Goal: Information Seeking & Learning: Find contact information

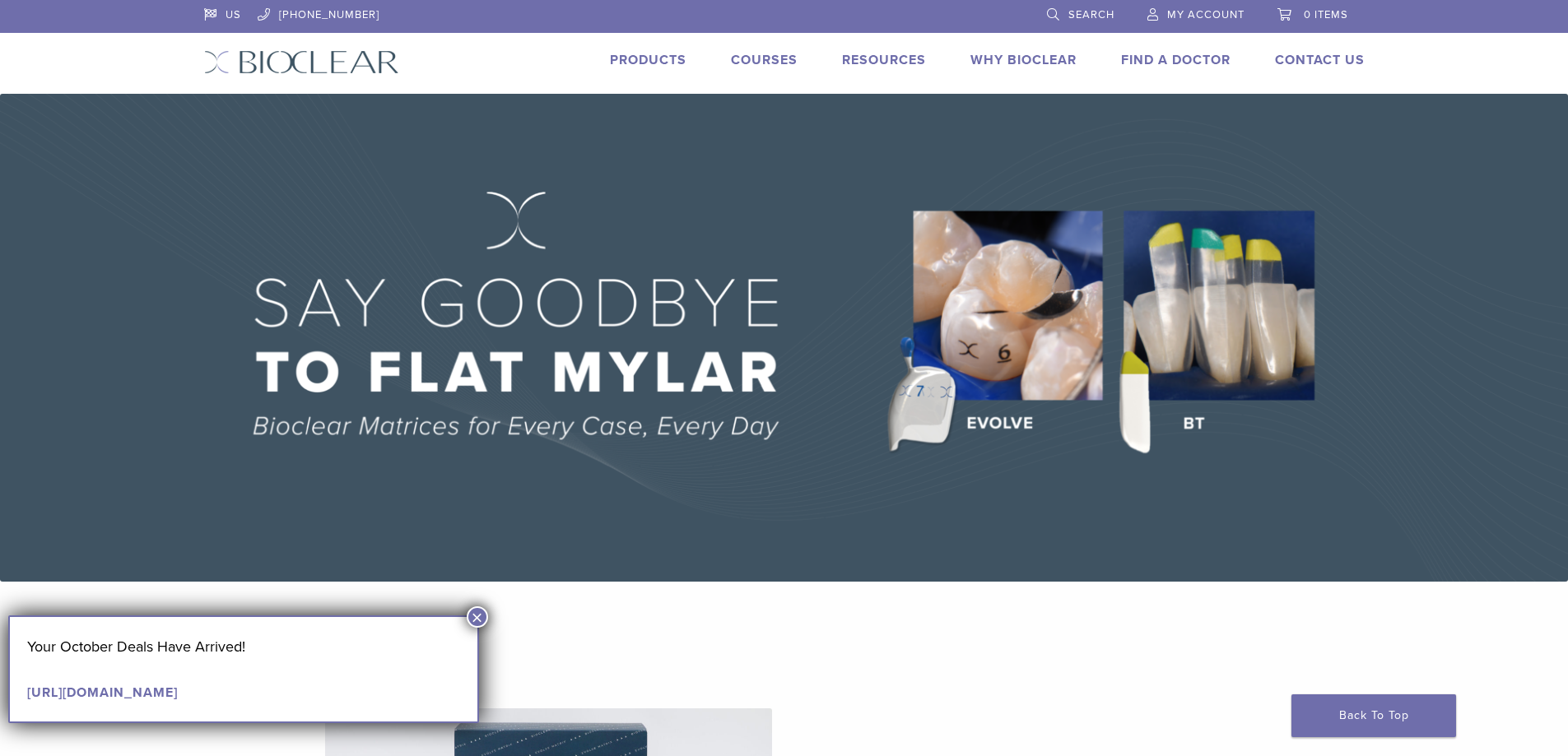
scroll to position [83, 0]
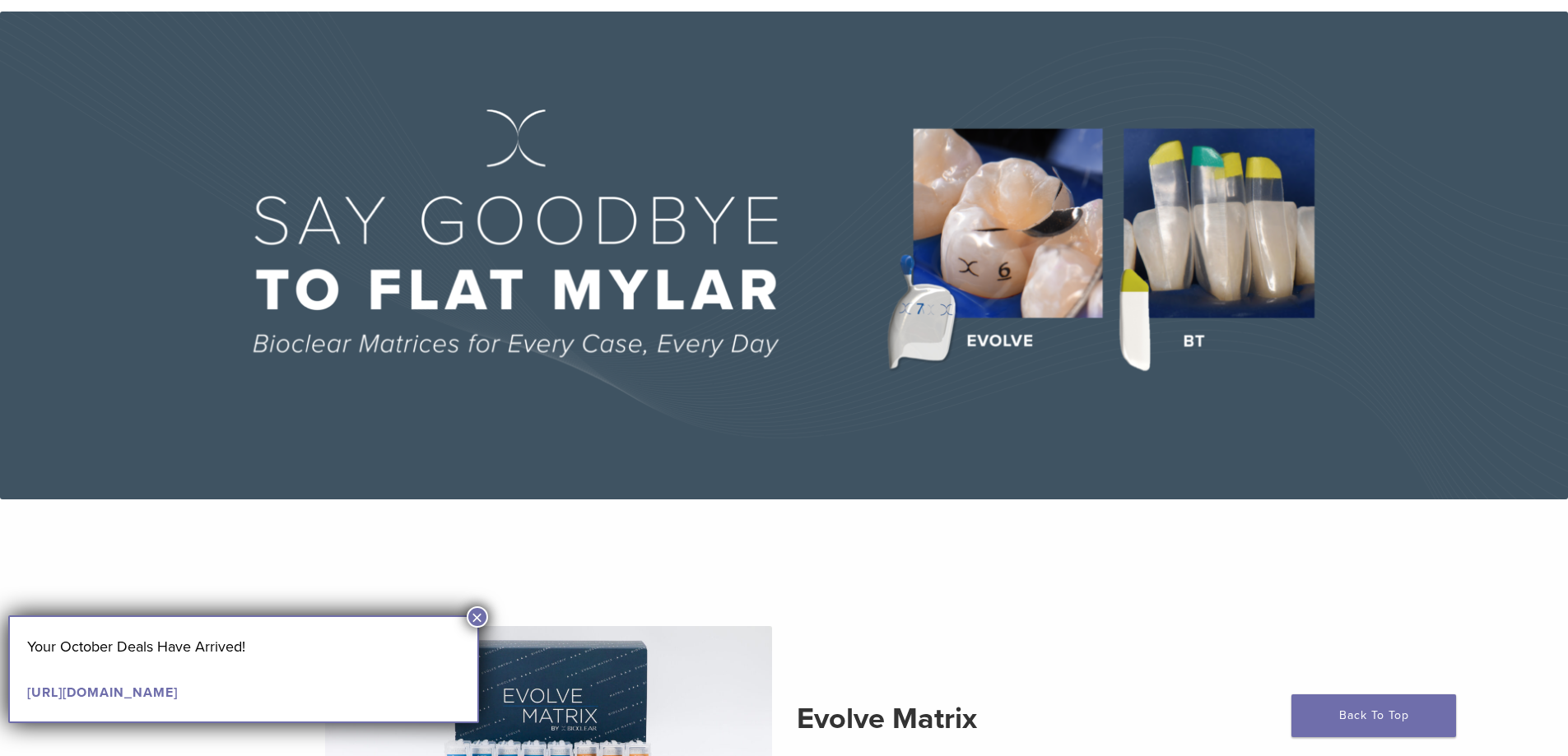
click at [476, 617] on button "×" at bounding box center [477, 617] width 21 height 21
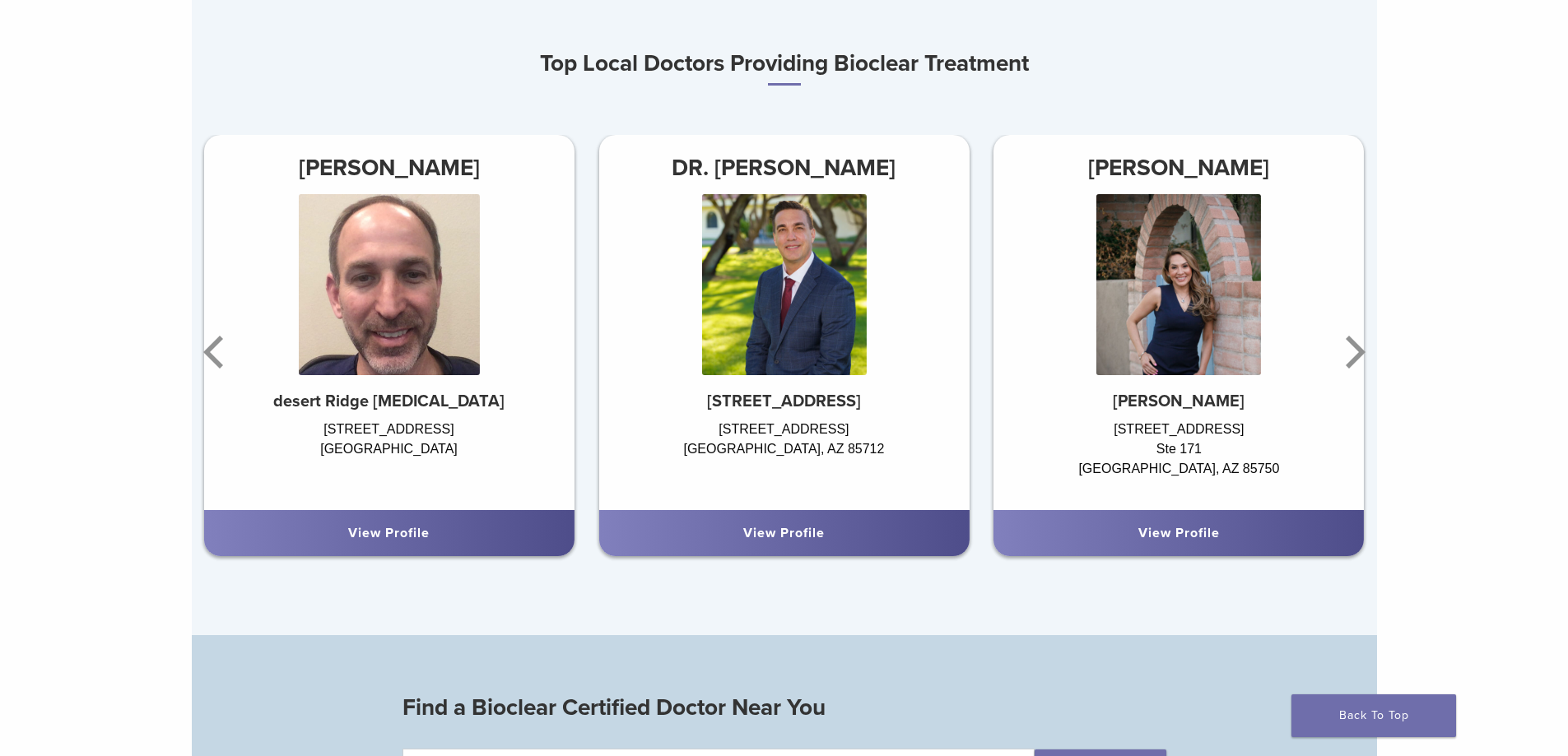
scroll to position [0, 0]
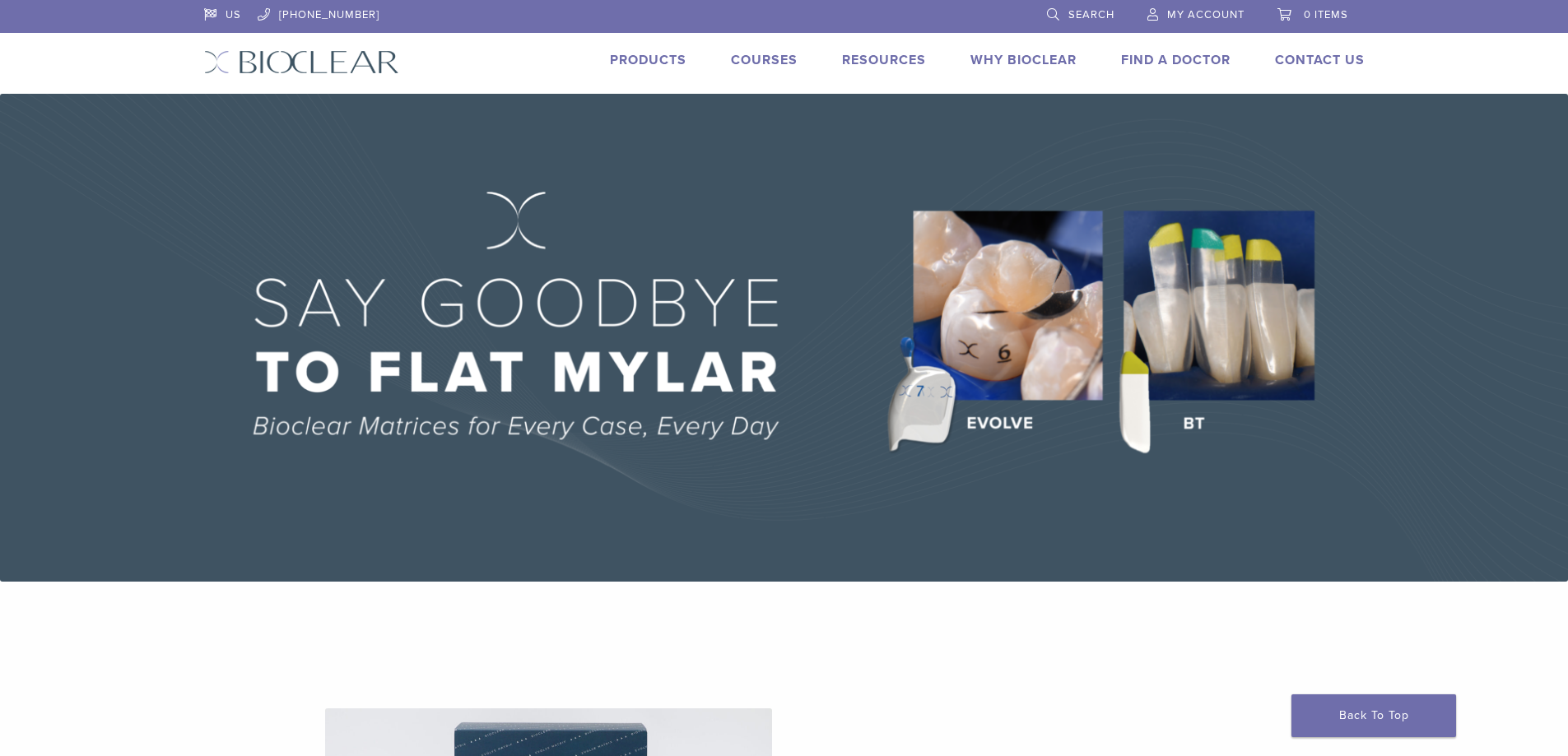
click at [1033, 54] on link "Why Bioclear" at bounding box center [1024, 60] width 106 height 16
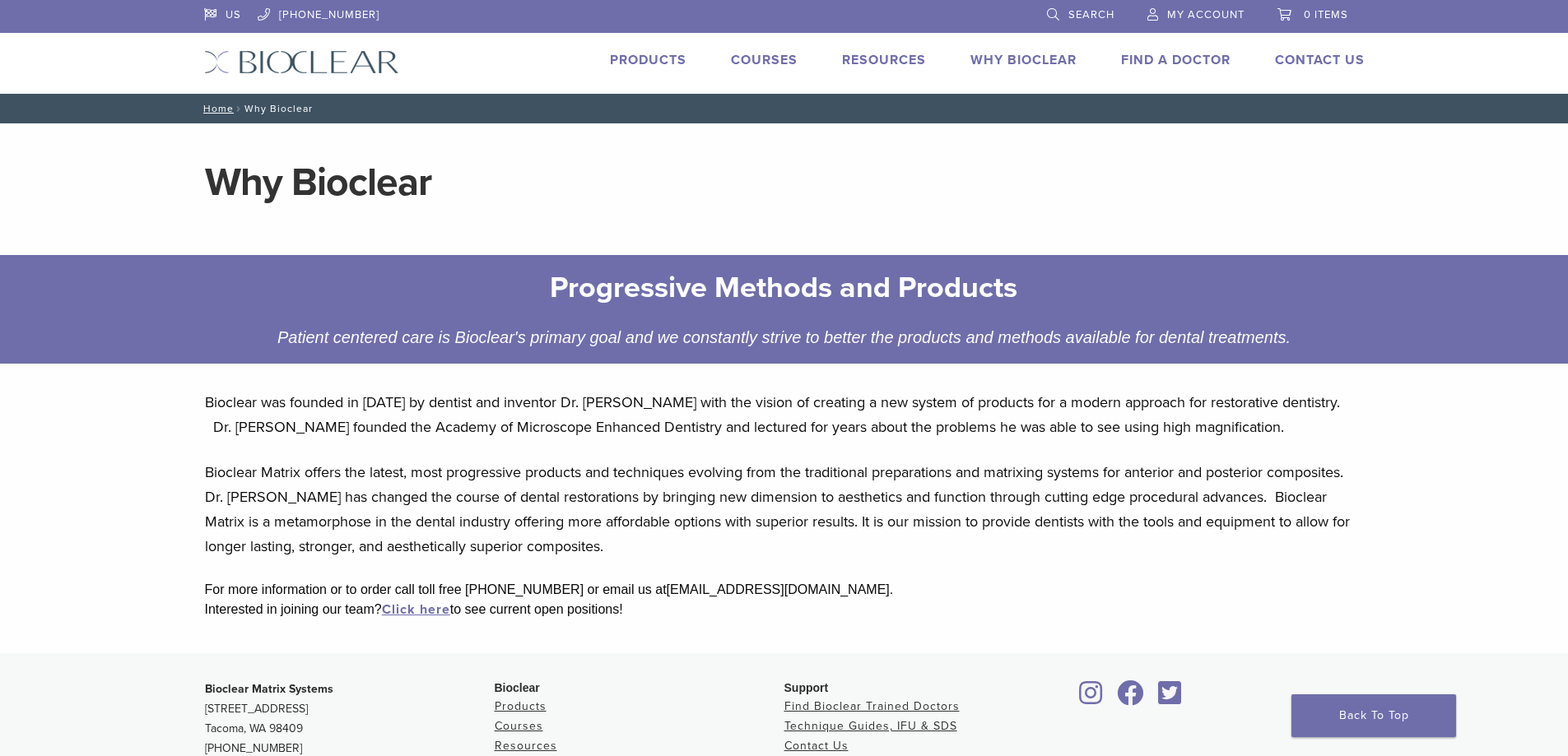
click at [639, 60] on link "Products" at bounding box center [648, 60] width 77 height 16
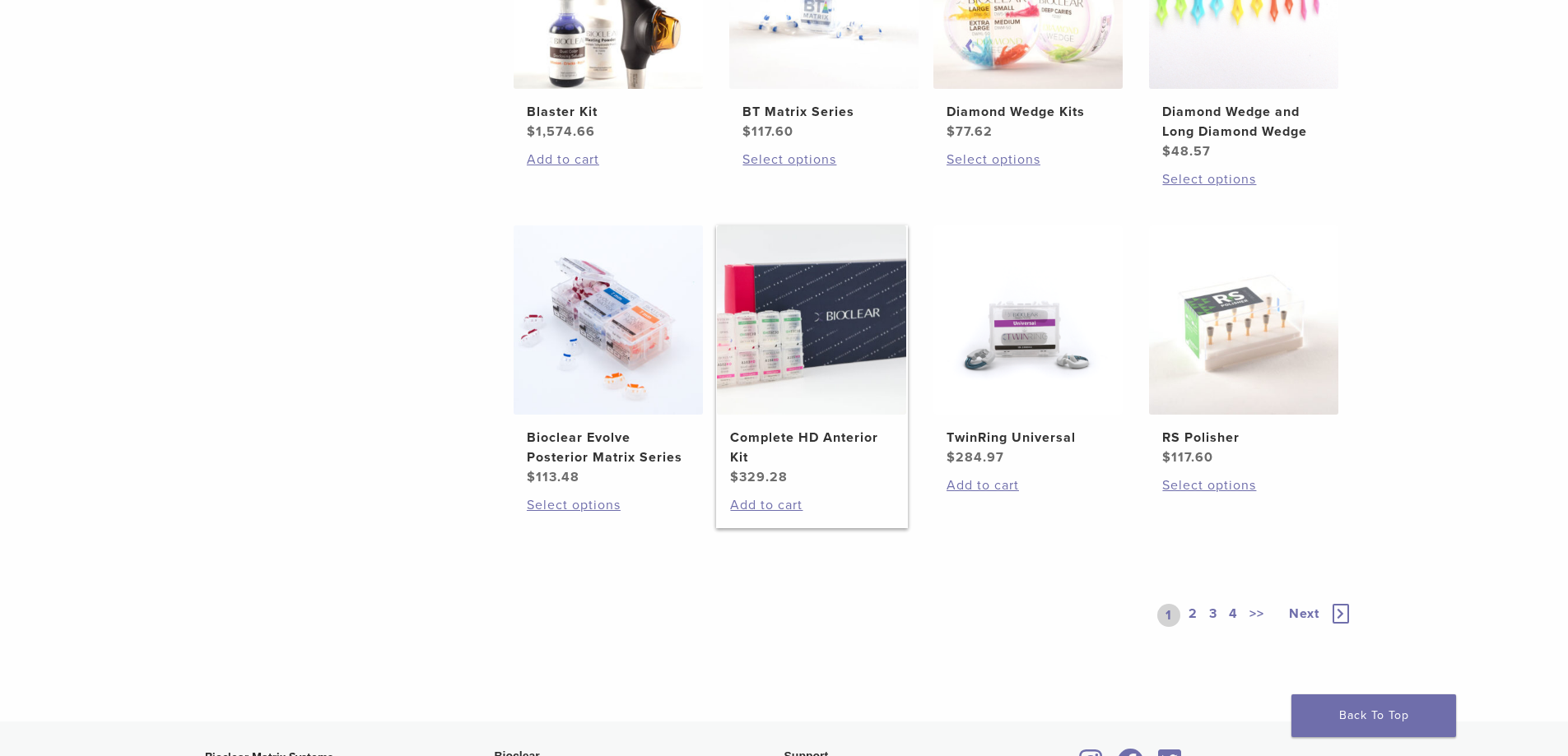
scroll to position [1458, 0]
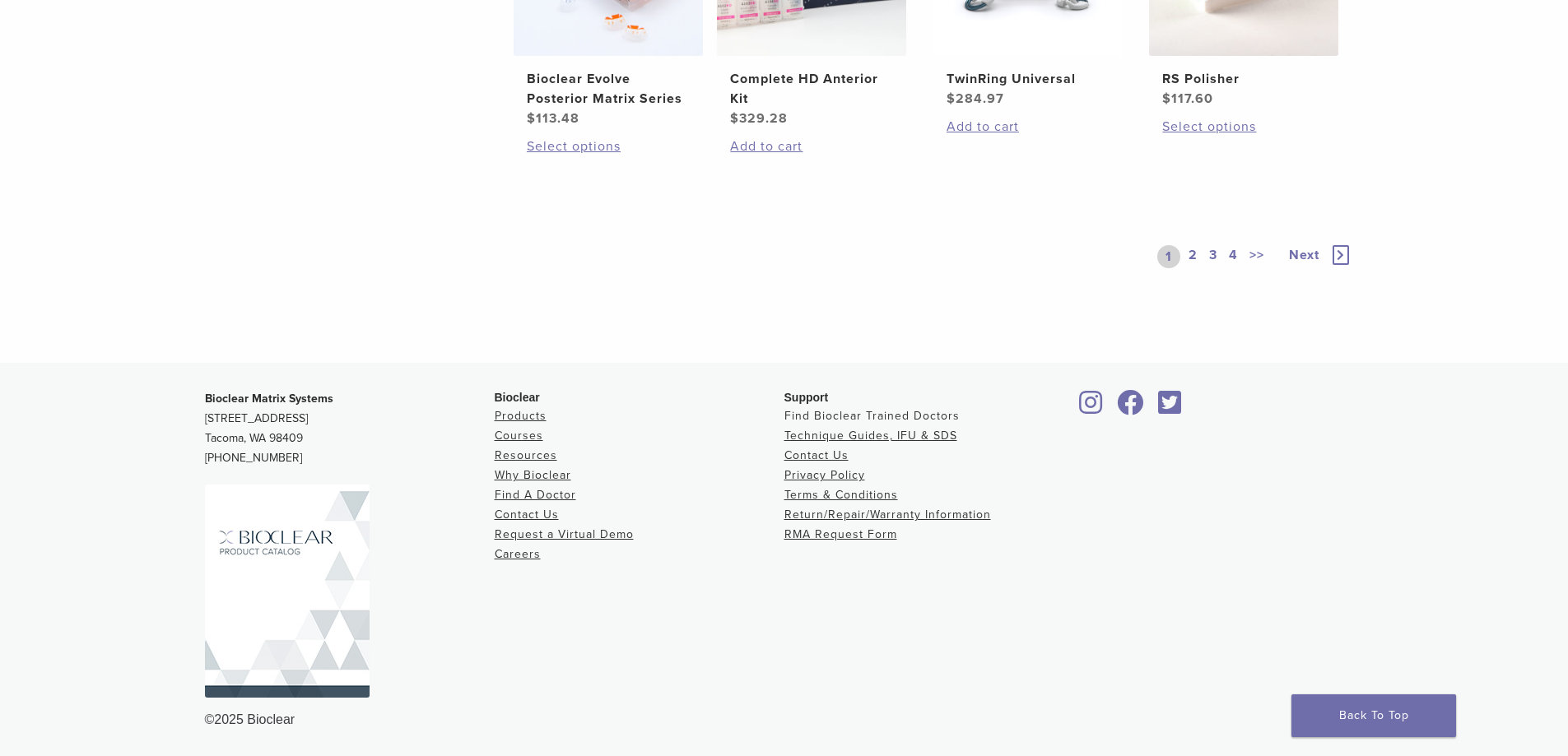
click at [820, 418] on link "Find Bioclear Trained Doctors" at bounding box center [873, 416] width 175 height 14
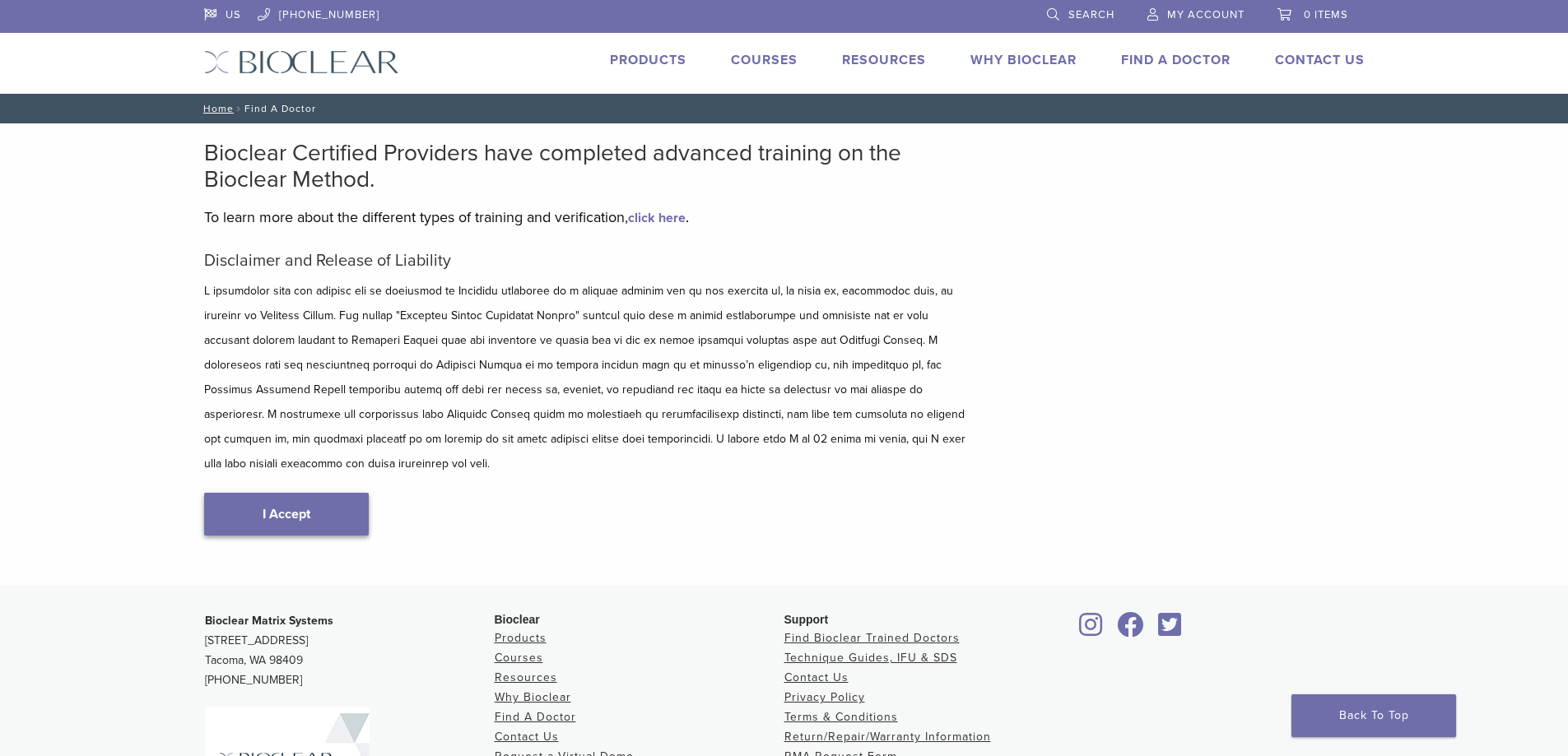
click at [288, 493] on link "I Accept" at bounding box center [286, 515] width 164 height 43
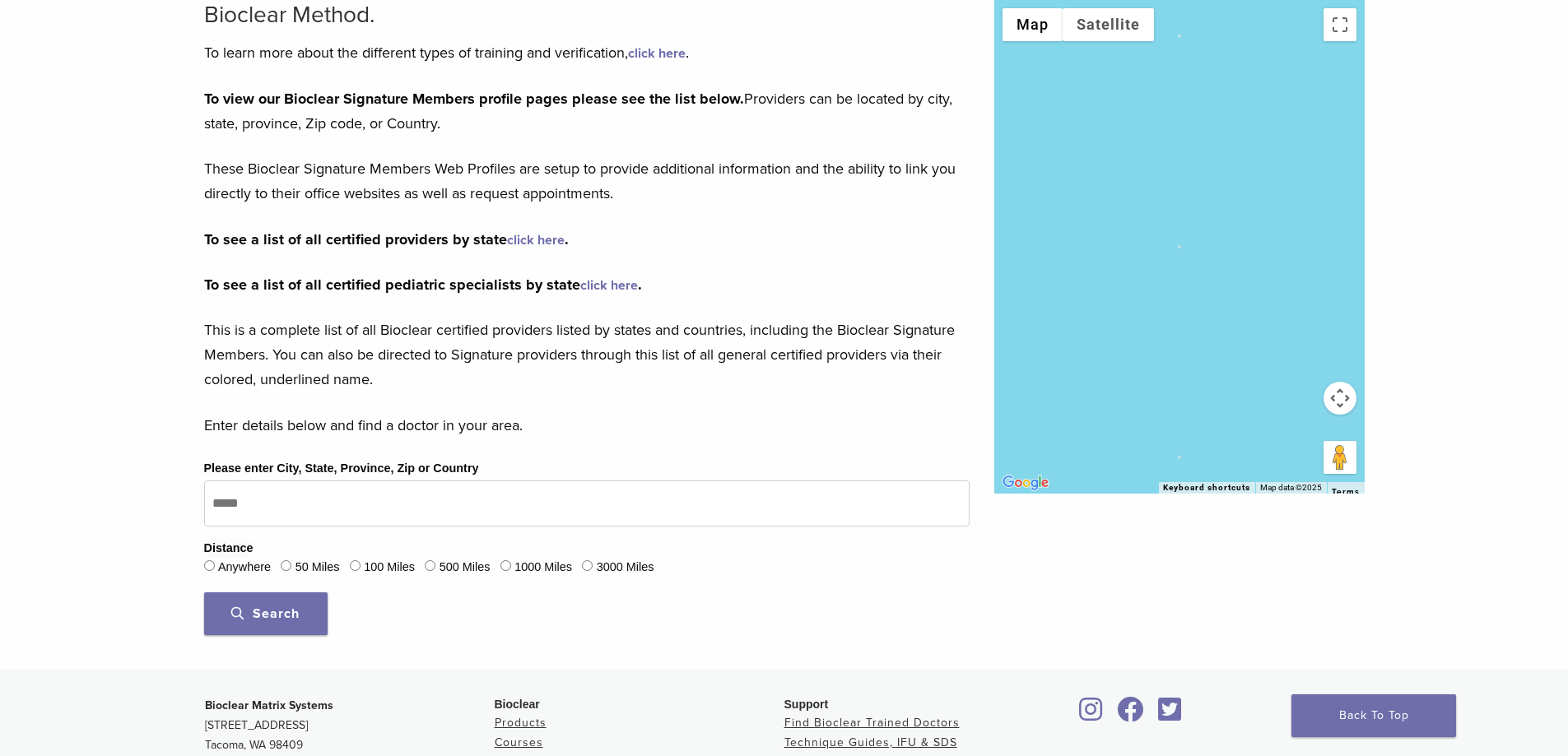
type input "*****"
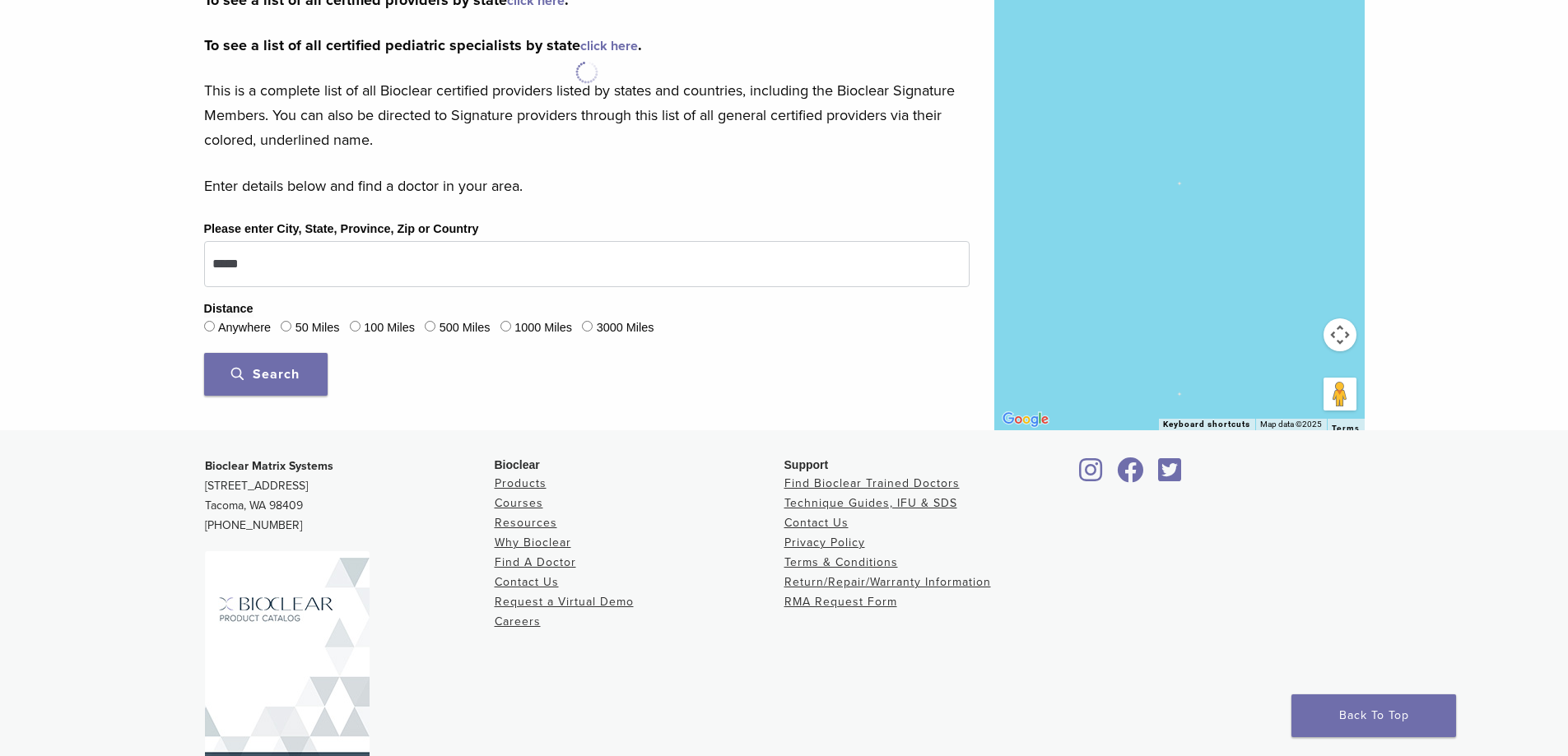
scroll to position [412, 0]
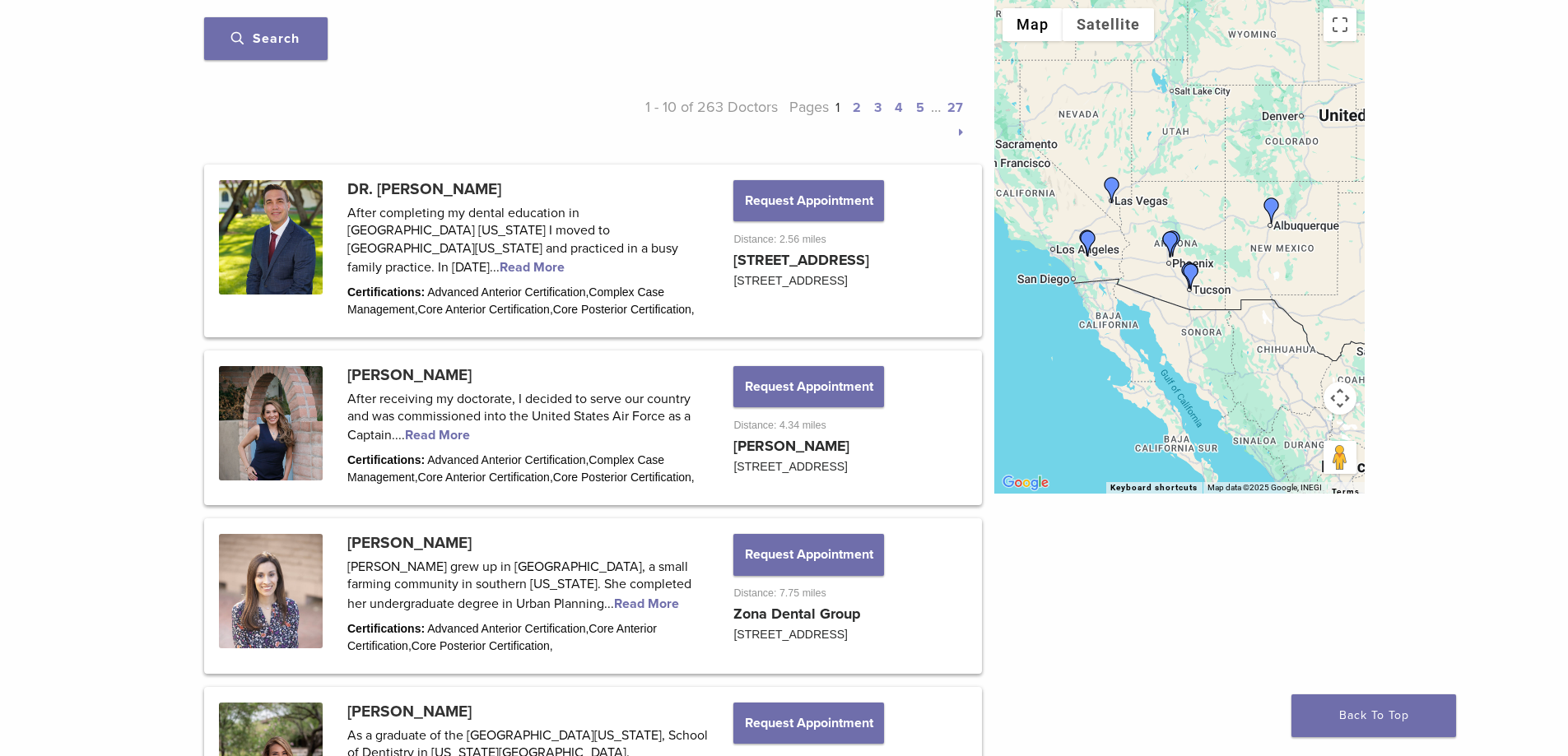
scroll to position [741, 0]
click at [423, 394] on link at bounding box center [594, 427] width 773 height 150
click at [437, 448] on link at bounding box center [594, 427] width 773 height 150
click at [785, 403] on button "Request Appointment" at bounding box center [809, 386] width 150 height 41
